Goal: Ask a question

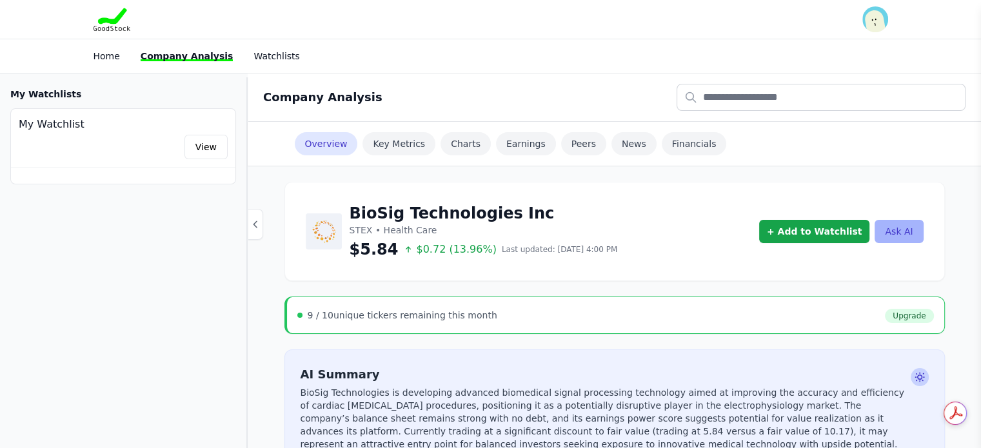
click at [902, 229] on button "Ask AI" at bounding box center [898, 231] width 48 height 23
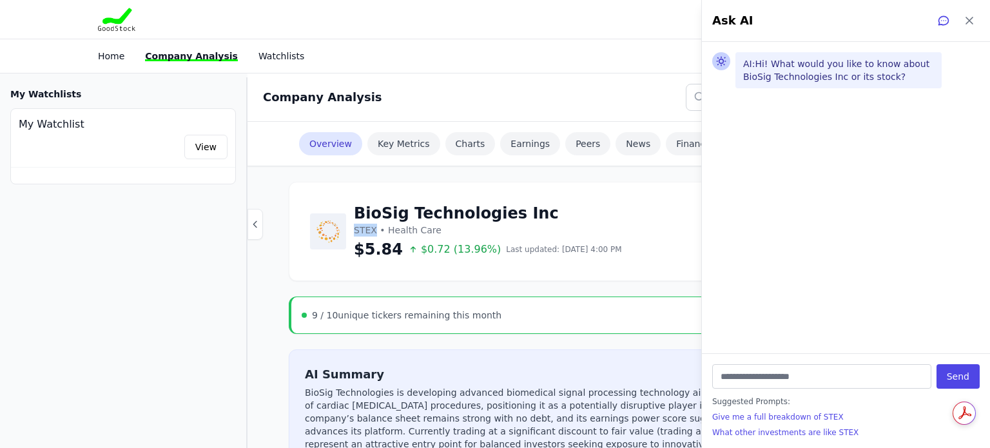
drag, startPoint x: 352, startPoint y: 229, endPoint x: 373, endPoint y: 227, distance: 20.7
click at [373, 227] on div "BioSig Technologies Inc STEX • Health Care $5.84 $0.72 (13.96%) Last updated: […" at bounding box center [466, 231] width 312 height 57
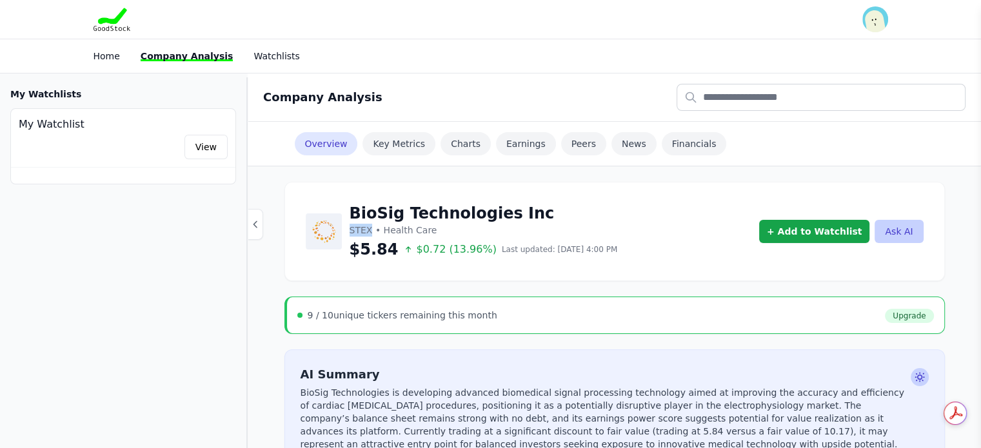
copy p "STEX"
click at [895, 243] on div "BioSig Technologies Inc STEX • Health Care $5.84 $0.72 (13.96%) Last updated: […" at bounding box center [615, 231] width 618 height 57
click at [895, 224] on button "Ask AI" at bounding box center [898, 231] width 48 height 23
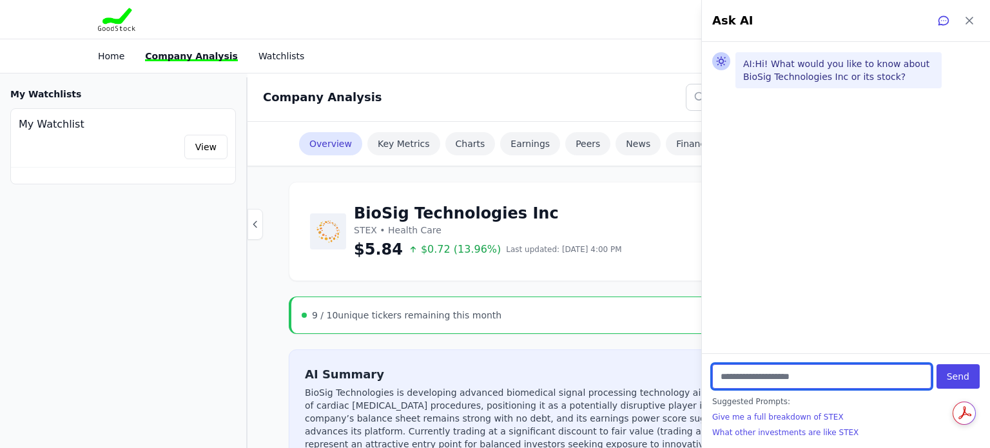
click at [754, 376] on input "text" at bounding box center [821, 376] width 219 height 24
paste input "****"
type input "**********"
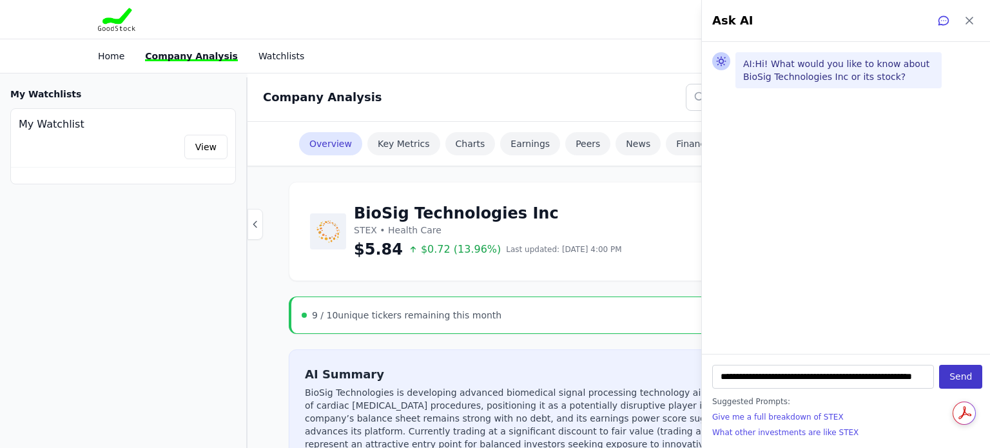
click at [950, 379] on button "Send" at bounding box center [960, 377] width 43 height 24
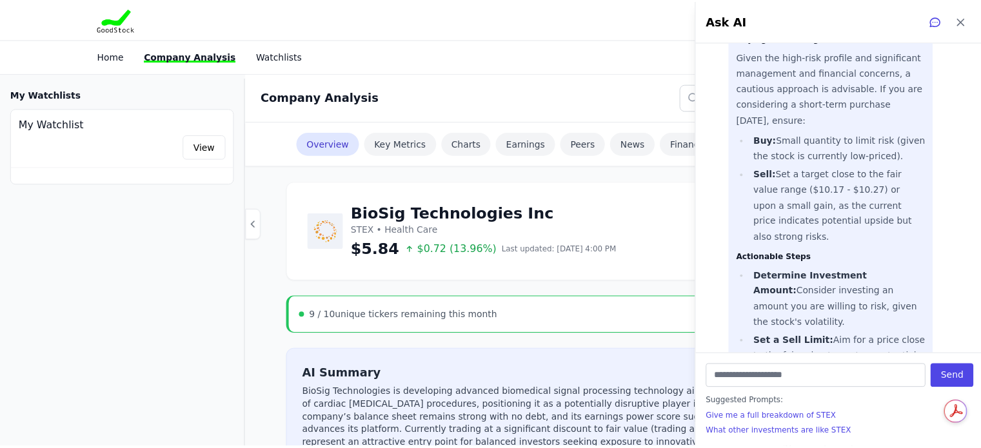
scroll to position [809, 0]
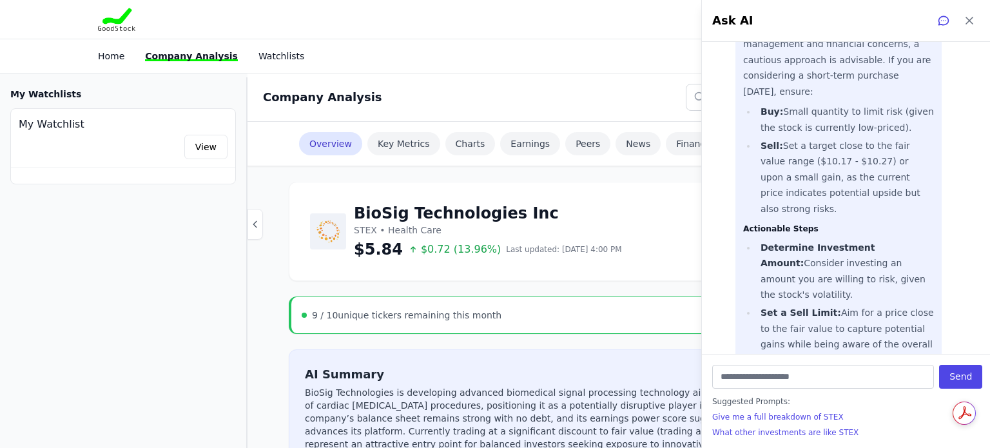
click at [639, 225] on div "BioSig Technologies Inc STEX • Health Care $5.84 $0.72 (13.96%) Last updated: […" at bounding box center [619, 231] width 618 height 57
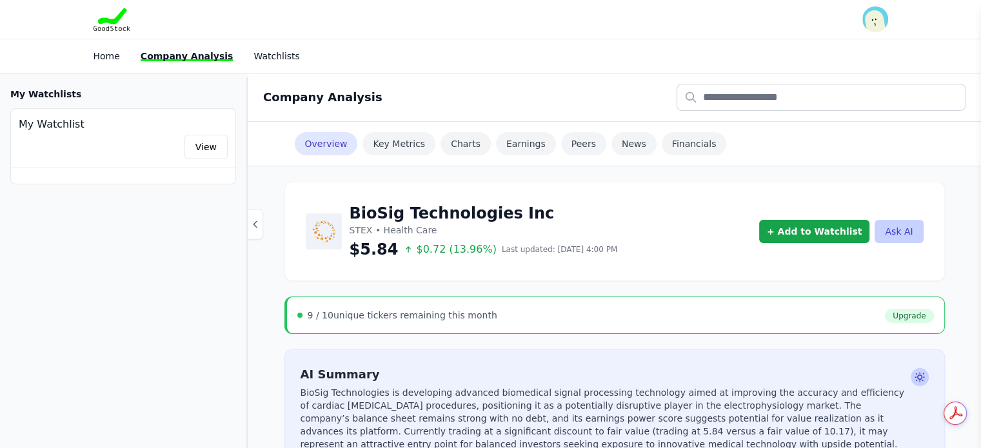
click at [433, 249] on span "$0.72 (13.96%)" at bounding box center [449, 249] width 93 height 15
click at [540, 246] on span "Last updated: [DATE] 4:00 PM" at bounding box center [559, 249] width 115 height 10
click at [371, 239] on span "$5.84" at bounding box center [373, 249] width 49 height 21
